Goal: Transaction & Acquisition: Purchase product/service

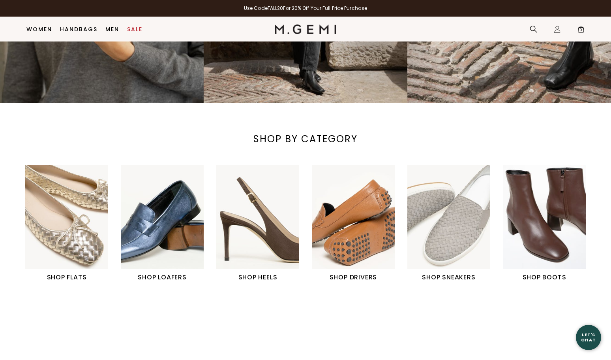
scroll to position [260, 0]
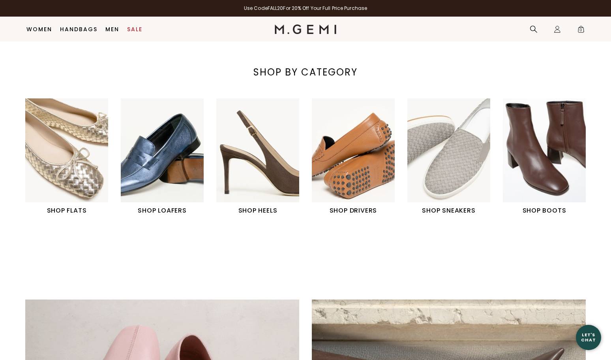
click at [537, 144] on img "6 / 6" at bounding box center [544, 150] width 83 height 104
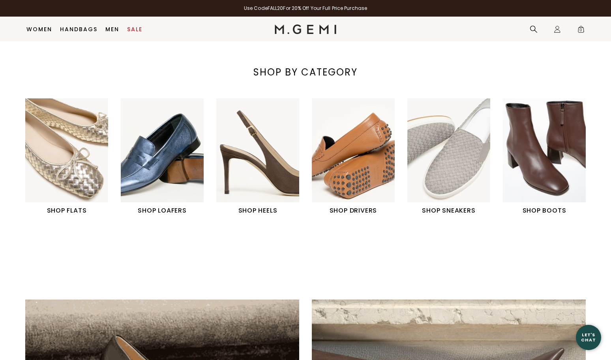
click at [64, 161] on img "1 / 6" at bounding box center [66, 150] width 83 height 104
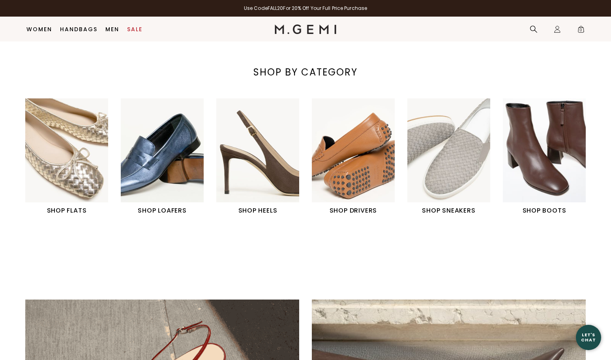
click at [71, 150] on img "1 / 6" at bounding box center [66, 150] width 83 height 104
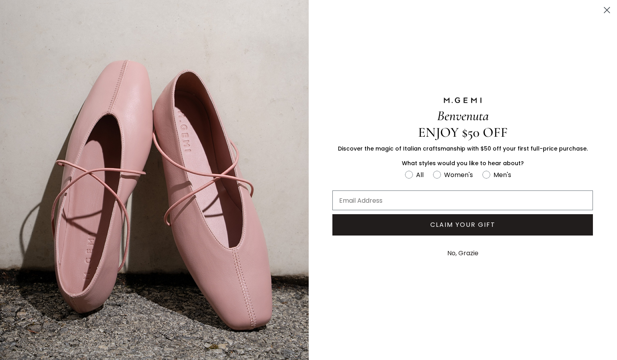
click at [472, 255] on button "No, Grazie" at bounding box center [462, 253] width 39 height 20
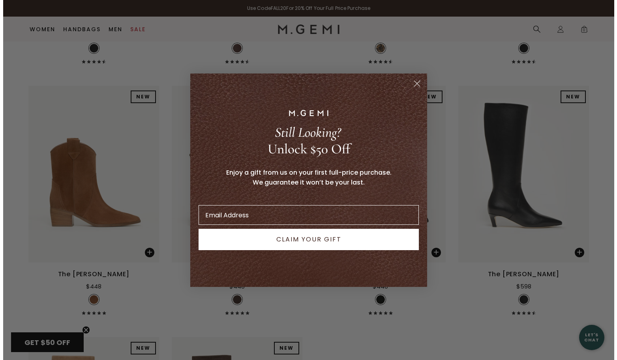
scroll to position [816, 0]
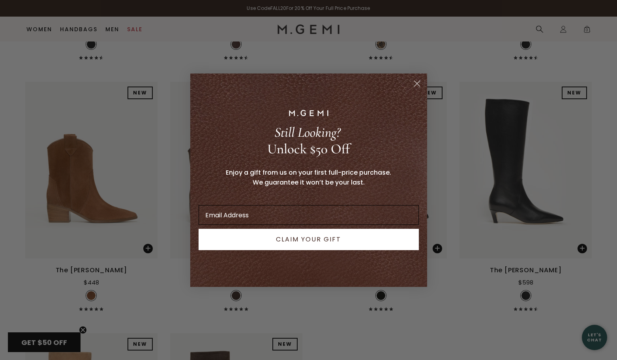
click at [371, 221] on input "Email Address" at bounding box center [309, 215] width 220 height 20
type input "michelledc888@gmail.com"
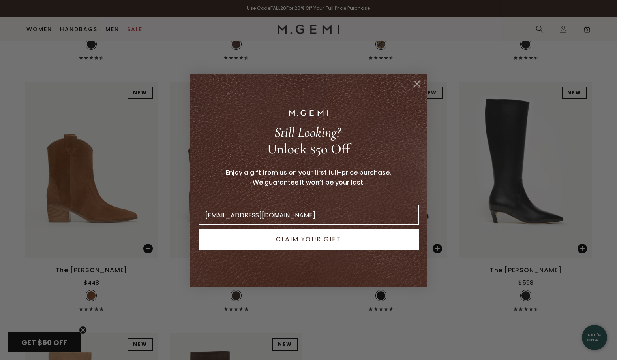
click at [326, 242] on button "CLAIM YOUR GIFT" at bounding box center [309, 239] width 220 height 21
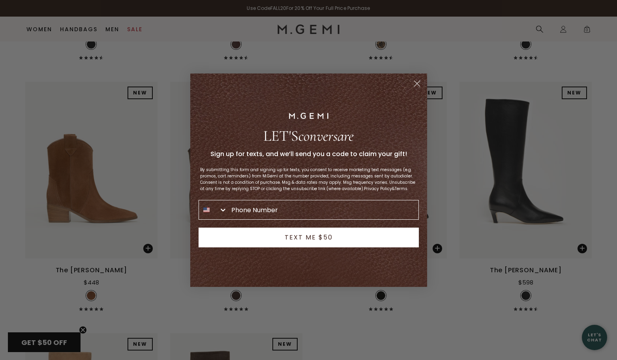
drag, startPoint x: 417, startPoint y: 84, endPoint x: 416, endPoint y: 92, distance: 8.3
click at [417, 84] on icon "Close dialog" at bounding box center [417, 84] width 14 height 14
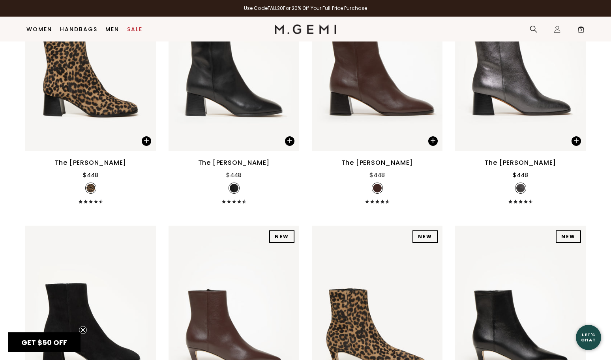
scroll to position [339, 0]
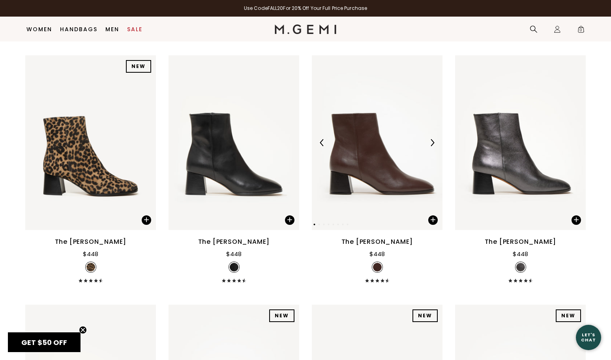
click at [394, 165] on img at bounding box center [377, 142] width 131 height 174
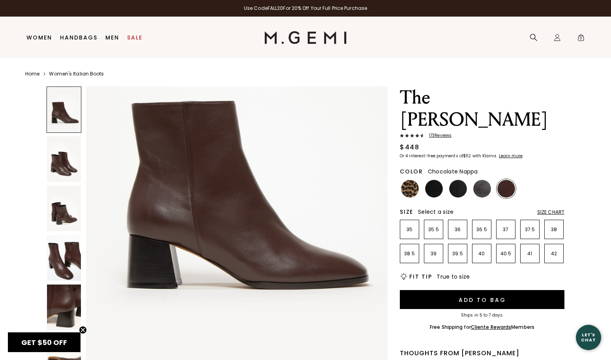
click at [68, 264] on img at bounding box center [64, 257] width 34 height 45
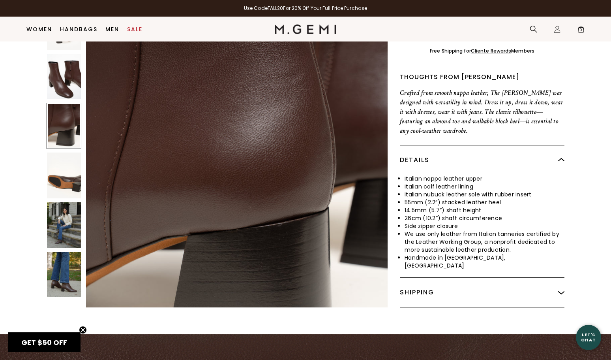
scroll to position [260, 0]
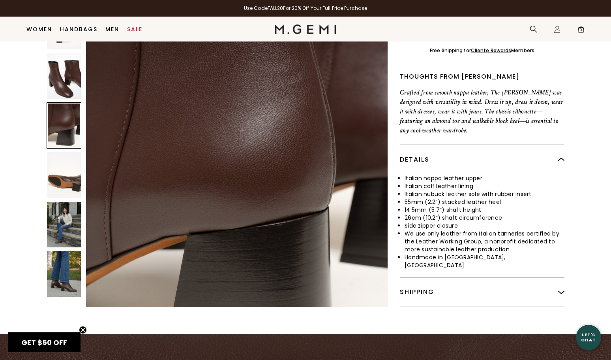
click at [71, 251] on img at bounding box center [64, 273] width 34 height 45
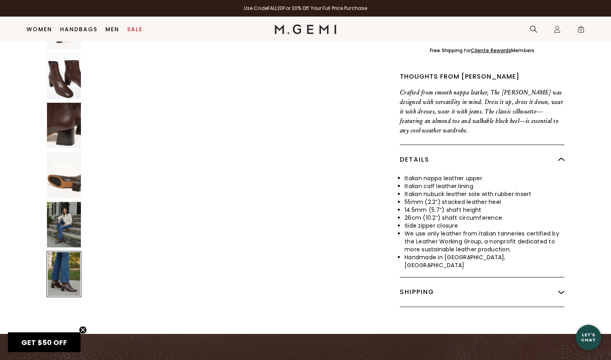
scroll to position [2813, 0]
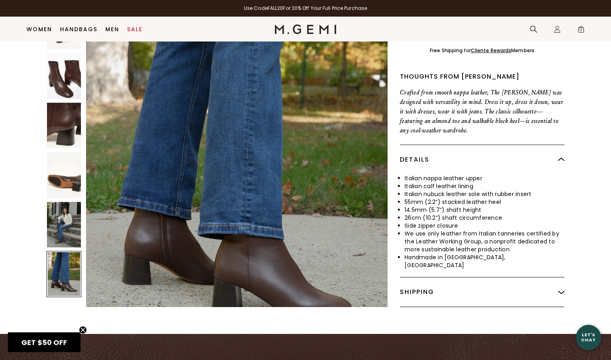
click at [69, 214] on img at bounding box center [64, 224] width 34 height 45
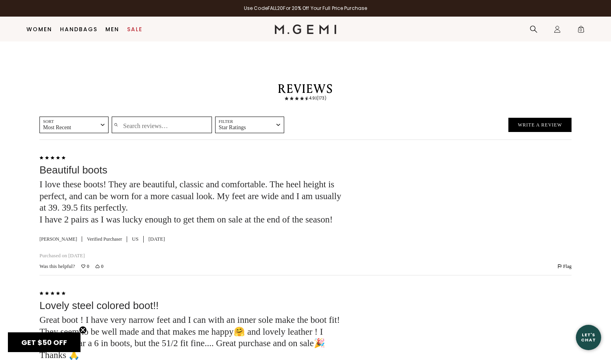
scroll to position [1562, 0]
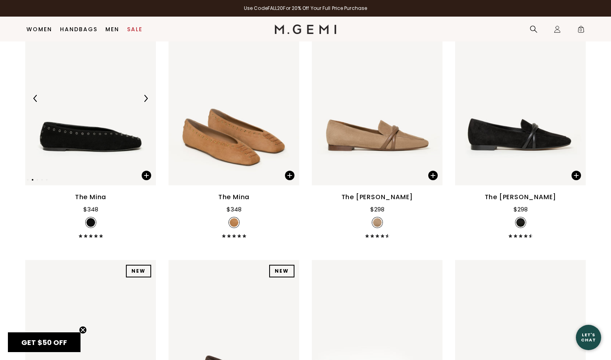
click at [124, 137] on img at bounding box center [90, 98] width 131 height 174
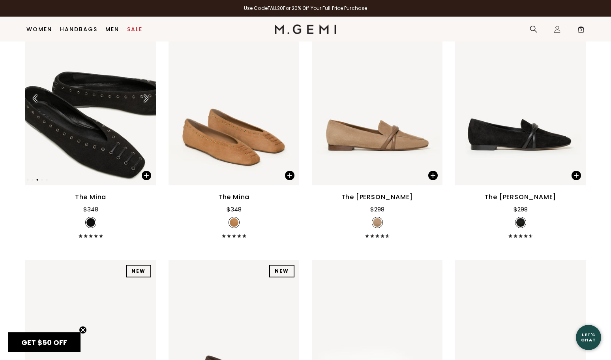
click at [95, 143] on img at bounding box center [90, 98] width 131 height 174
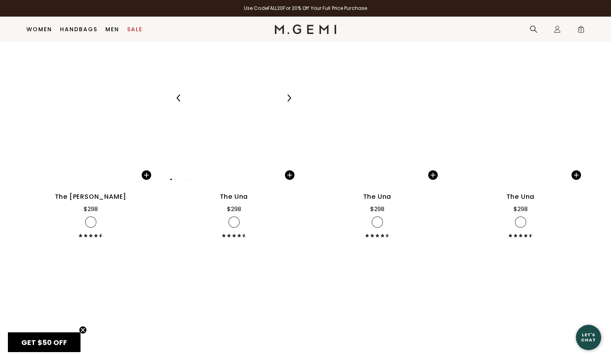
scroll to position [1641, 0]
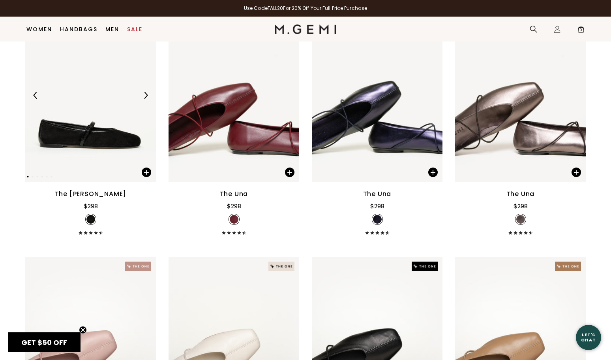
click at [131, 143] on img at bounding box center [90, 95] width 131 height 174
click at [223, 142] on img at bounding box center [234, 95] width 131 height 174
click at [373, 99] on div at bounding box center [377, 95] width 131 height 13
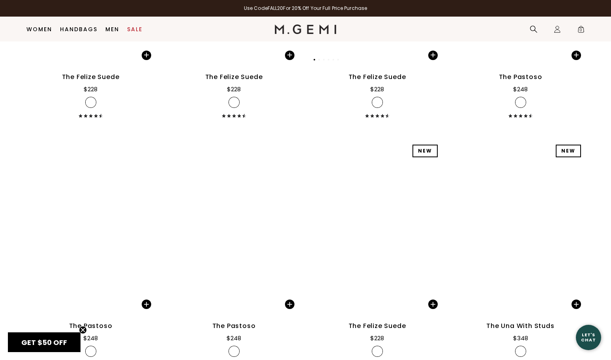
scroll to position [3970, 0]
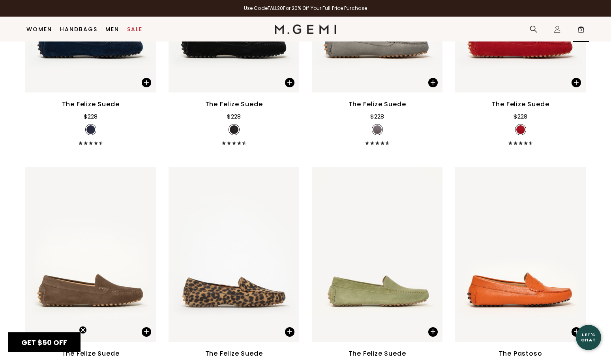
click at [581, 32] on span "0" at bounding box center [581, 31] width 8 height 8
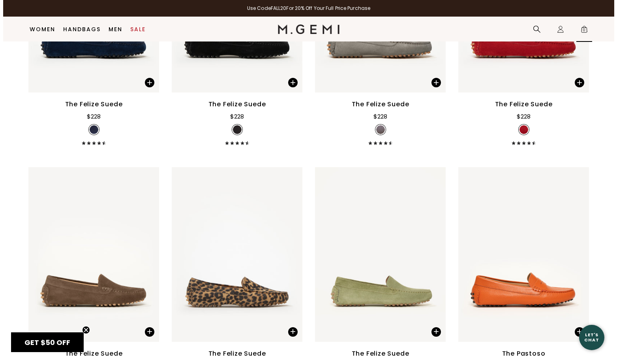
scroll to position [0, 0]
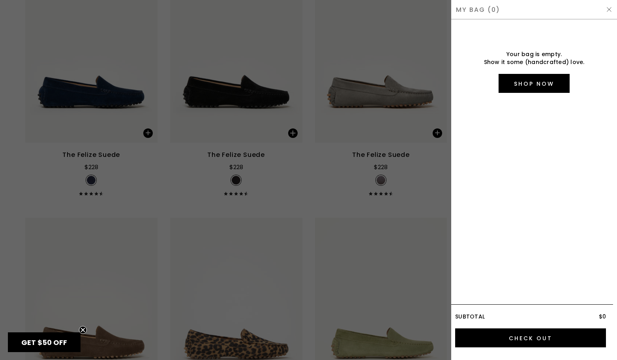
click at [609, 9] on img at bounding box center [609, 9] width 6 height 6
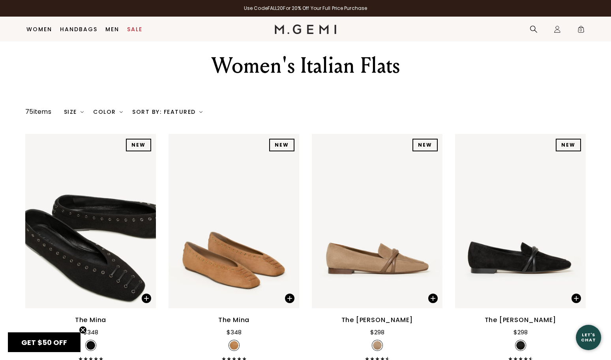
scroll to position [101, 0]
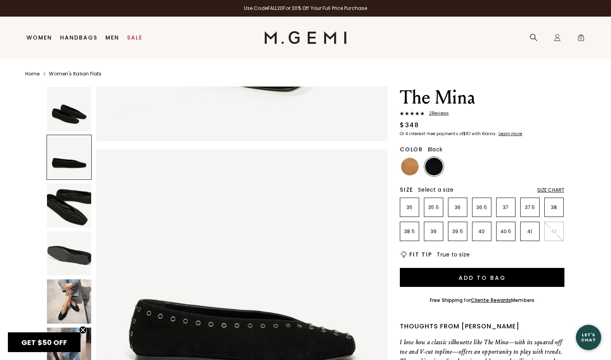
click at [72, 283] on img at bounding box center [69, 301] width 44 height 44
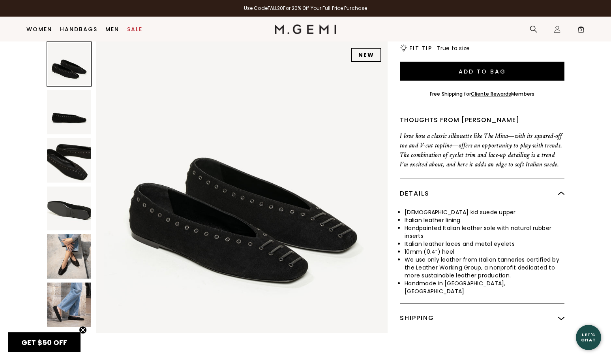
scroll to position [62, 0]
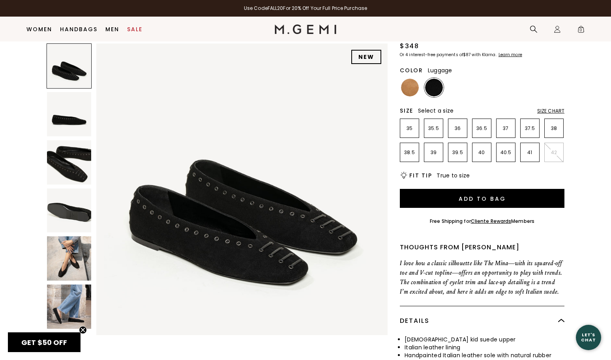
click at [410, 87] on img at bounding box center [410, 88] width 18 height 18
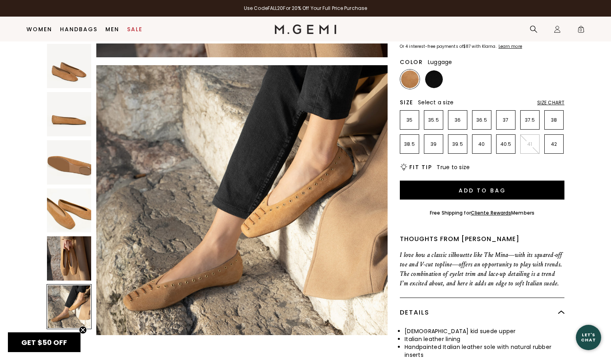
scroll to position [79, 0]
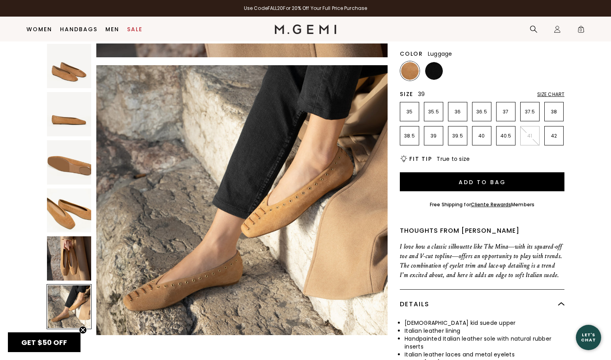
click at [437, 139] on li "39" at bounding box center [433, 135] width 19 height 19
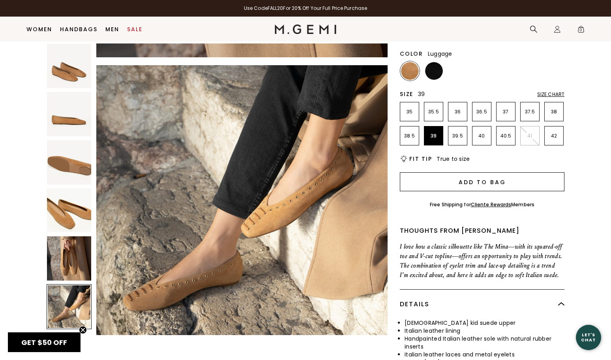
click at [466, 183] on button "Add to Bag" at bounding box center [482, 181] width 165 height 19
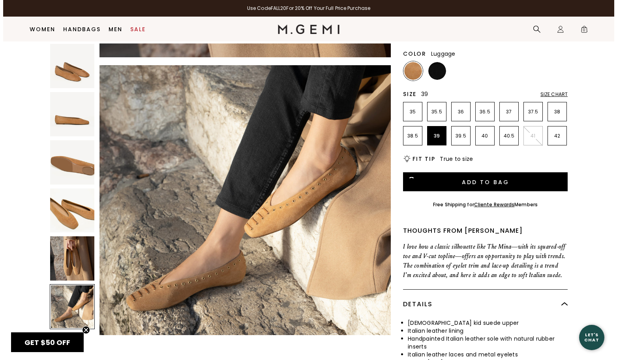
scroll to position [0, 0]
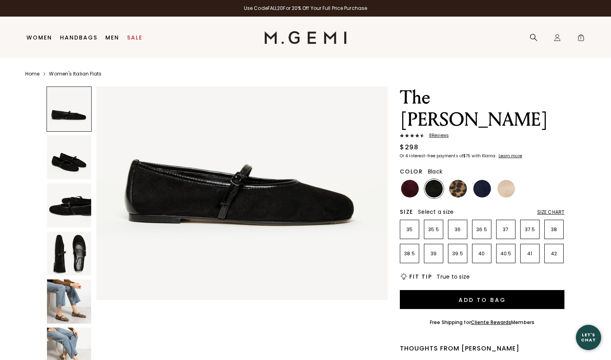
scroll to position [79, 0]
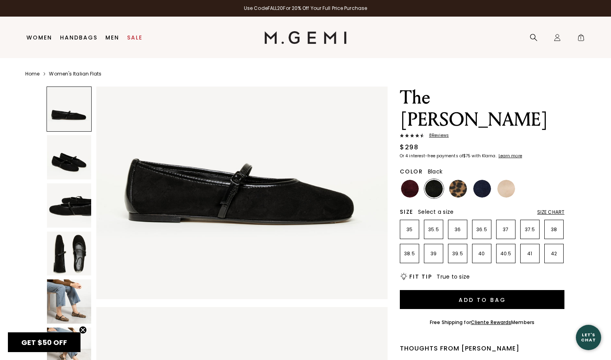
click at [72, 249] on img at bounding box center [69, 253] width 44 height 44
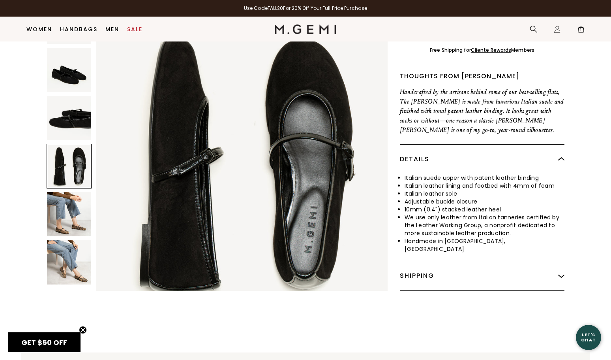
scroll to position [260, 0]
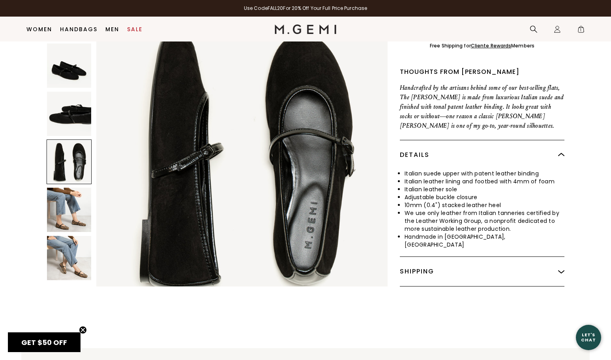
click at [75, 201] on img at bounding box center [69, 210] width 44 height 44
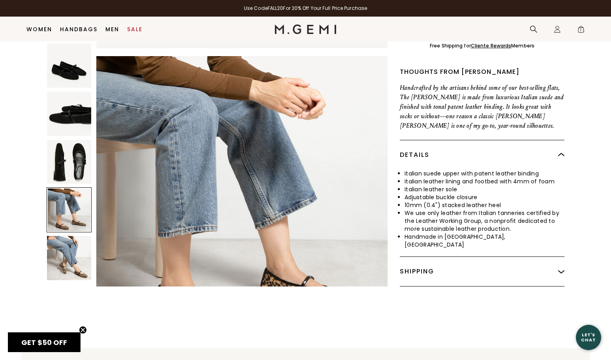
scroll to position [1173, 0]
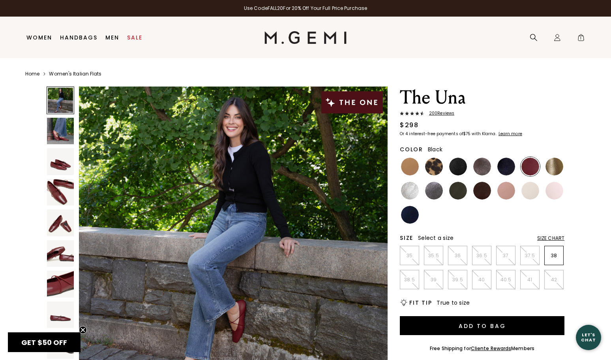
click at [459, 166] on img at bounding box center [458, 166] width 18 height 18
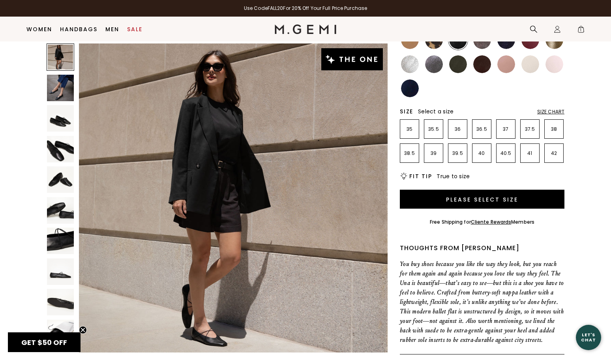
scroll to position [62, 0]
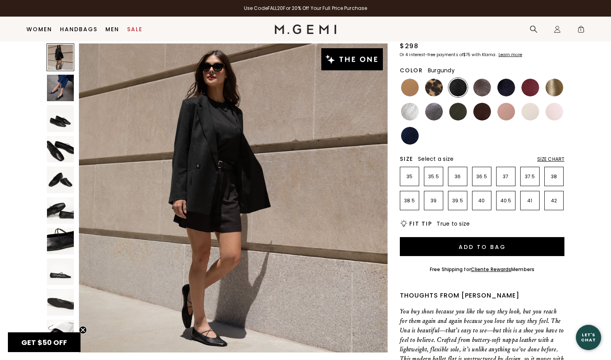
click at [529, 91] on img at bounding box center [530, 88] width 18 height 18
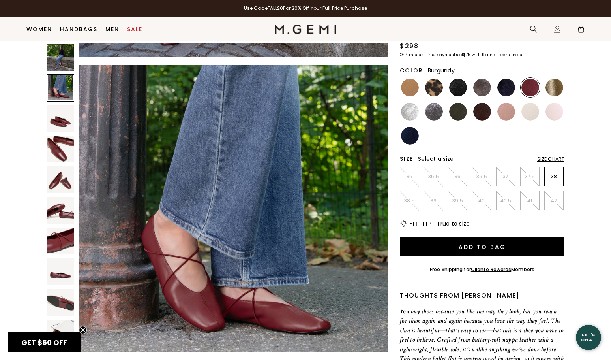
scroll to position [355, 0]
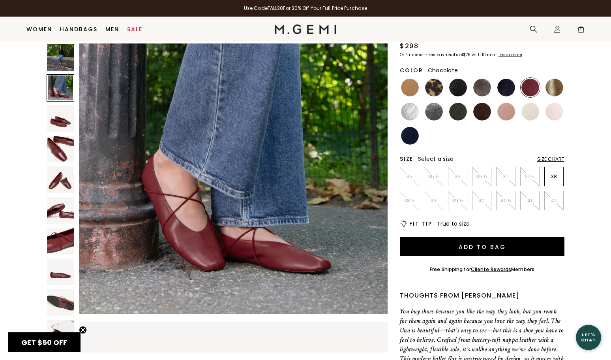
click at [485, 110] on img at bounding box center [482, 112] width 18 height 18
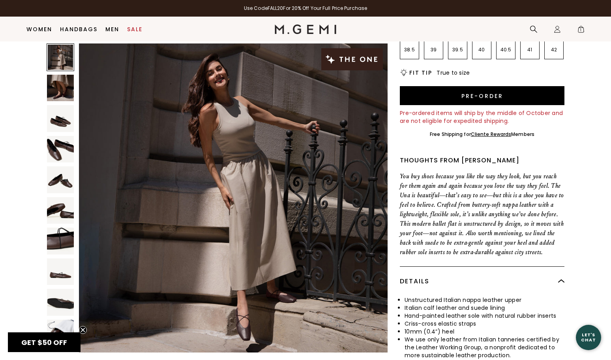
scroll to position [102, 0]
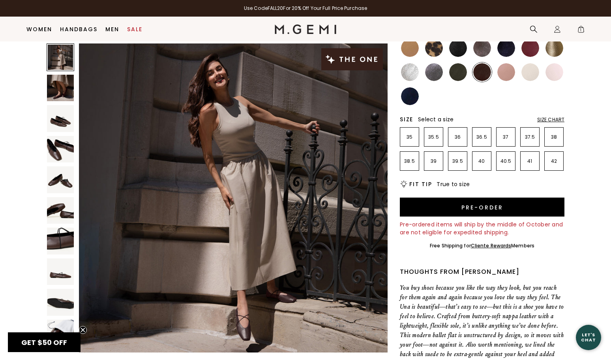
click at [69, 183] on img at bounding box center [60, 179] width 27 height 27
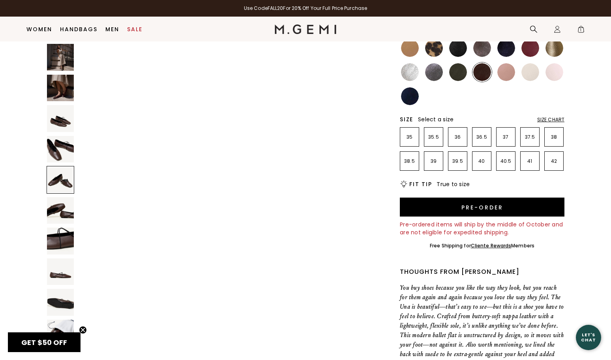
scroll to position [1243, 0]
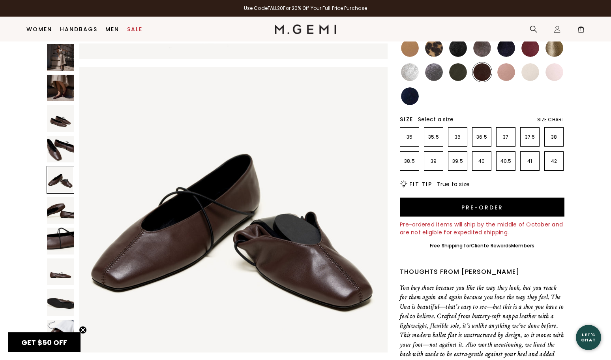
click at [56, 148] on img at bounding box center [60, 149] width 27 height 27
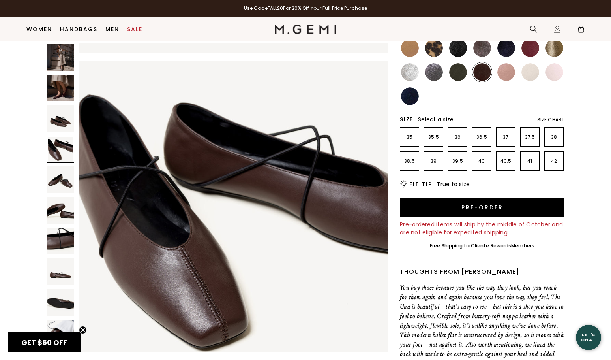
click at [62, 127] on img at bounding box center [60, 118] width 27 height 27
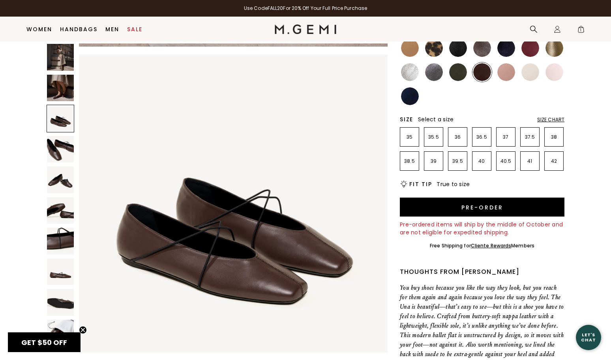
scroll to position [622, 0]
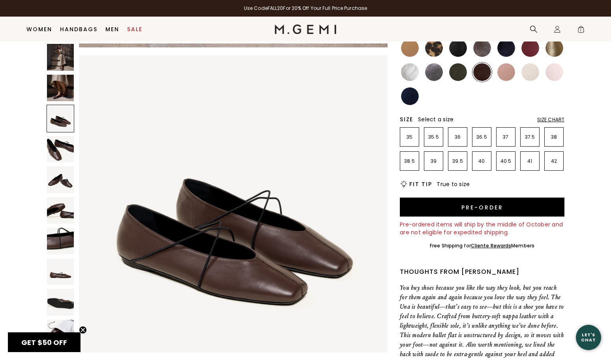
click at [62, 91] on img at bounding box center [60, 88] width 27 height 27
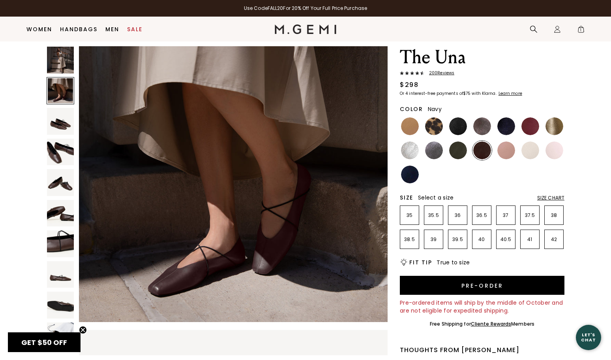
scroll to position [23, 0]
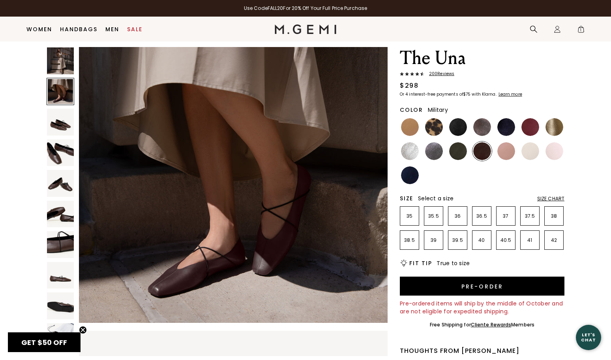
click at [459, 153] on img at bounding box center [458, 151] width 18 height 18
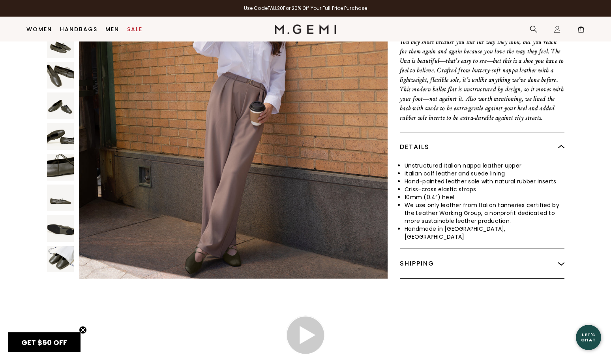
scroll to position [418, 0]
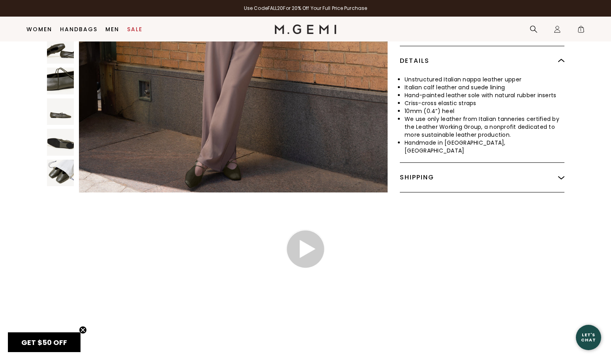
click at [63, 112] on img at bounding box center [60, 111] width 27 height 27
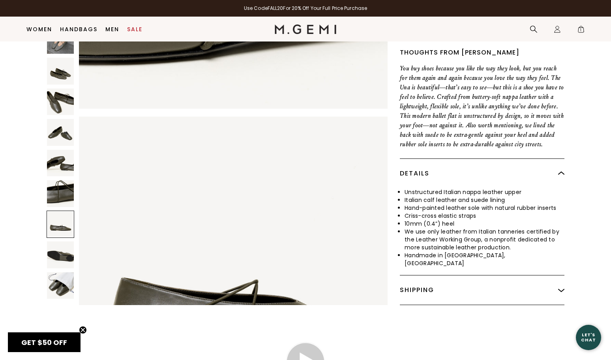
scroll to position [260, 0]
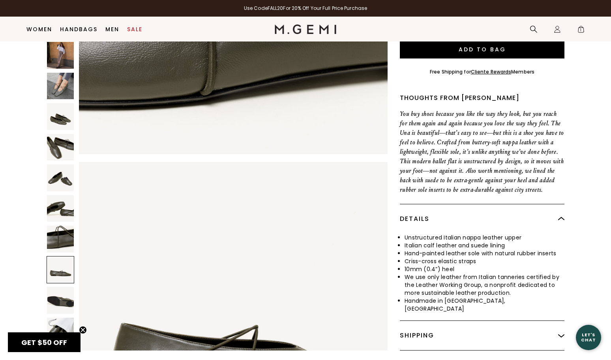
click at [62, 84] on img at bounding box center [60, 86] width 27 height 27
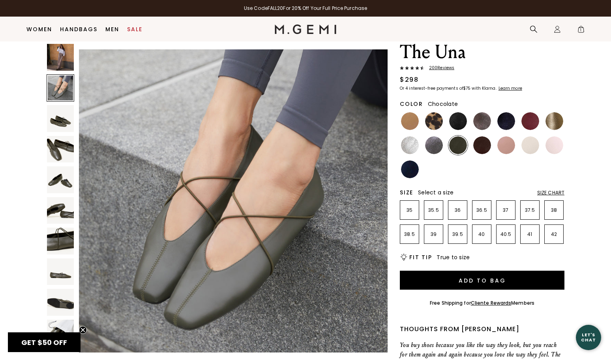
scroll to position [23, 0]
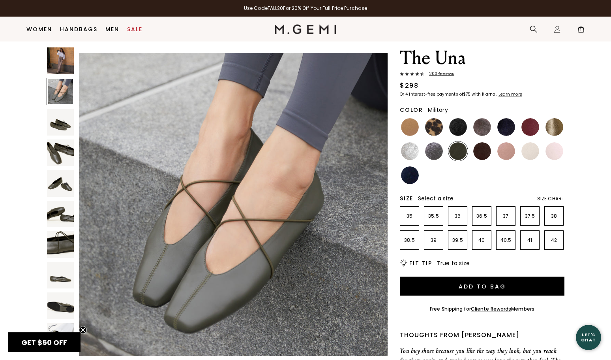
click at [461, 149] on img at bounding box center [458, 151] width 18 height 18
click at [484, 151] on img at bounding box center [482, 151] width 18 height 18
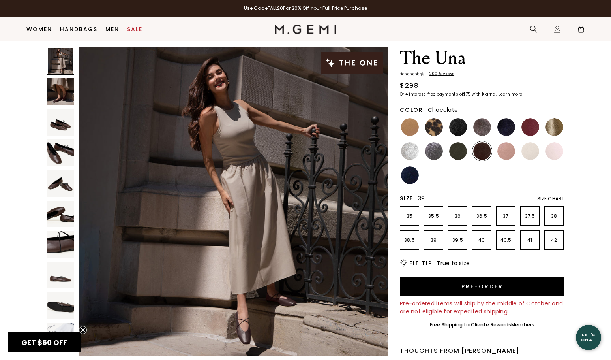
click at [434, 245] on li "39" at bounding box center [433, 239] width 19 height 19
click at [559, 197] on div "Size Chart" at bounding box center [550, 198] width 27 height 6
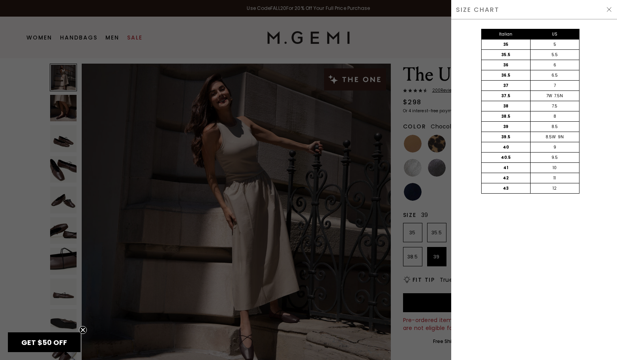
click at [442, 211] on div at bounding box center [308, 180] width 617 height 360
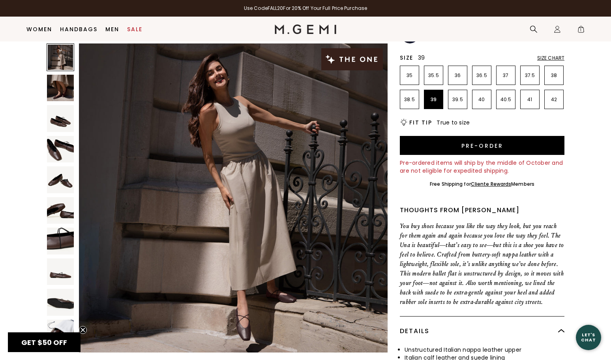
scroll to position [164, 0]
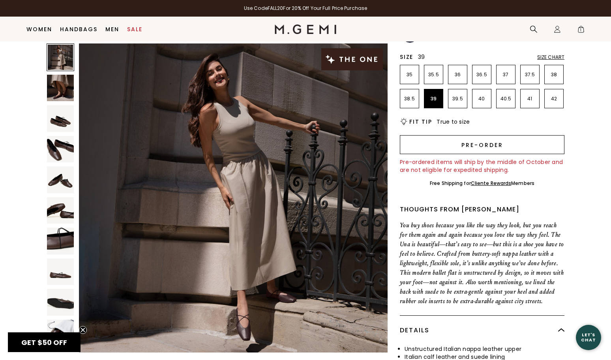
click at [490, 148] on button "Pre-order" at bounding box center [482, 144] width 165 height 19
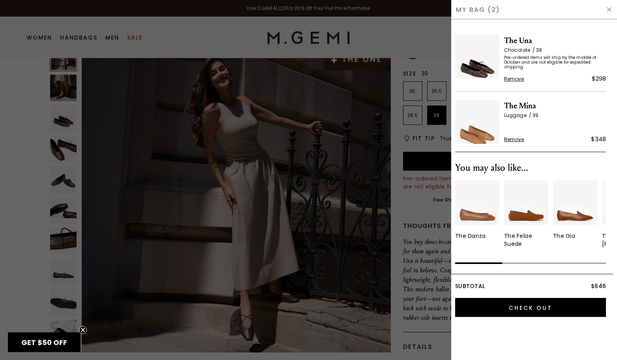
scroll to position [0, 0]
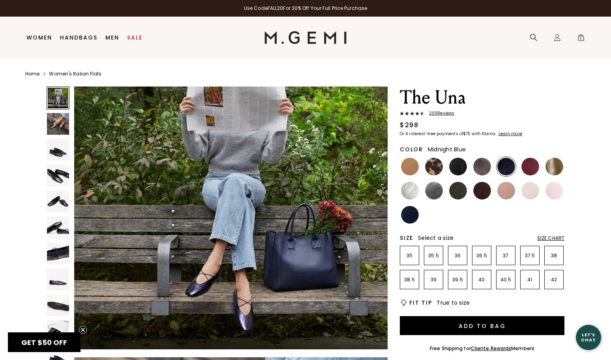
scroll to position [197, 0]
